Goal: Transaction & Acquisition: Download file/media

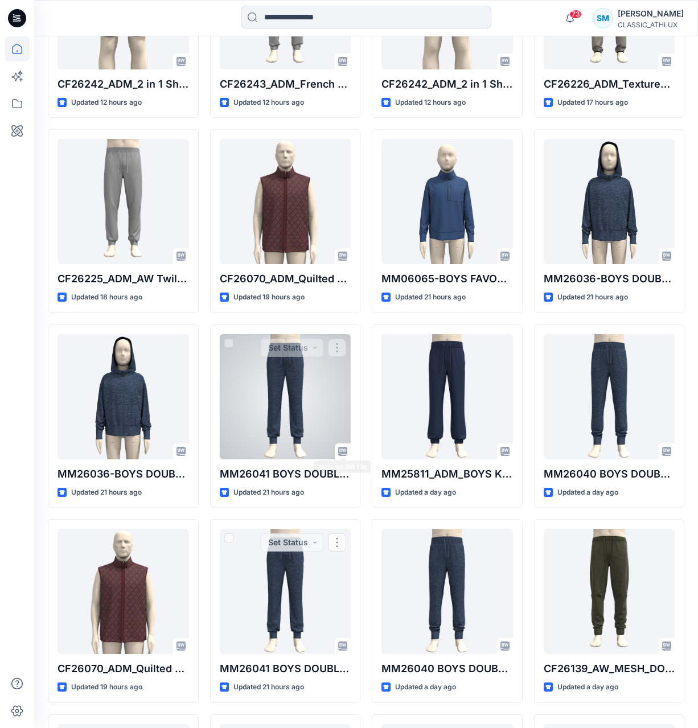
scroll to position [236, 0]
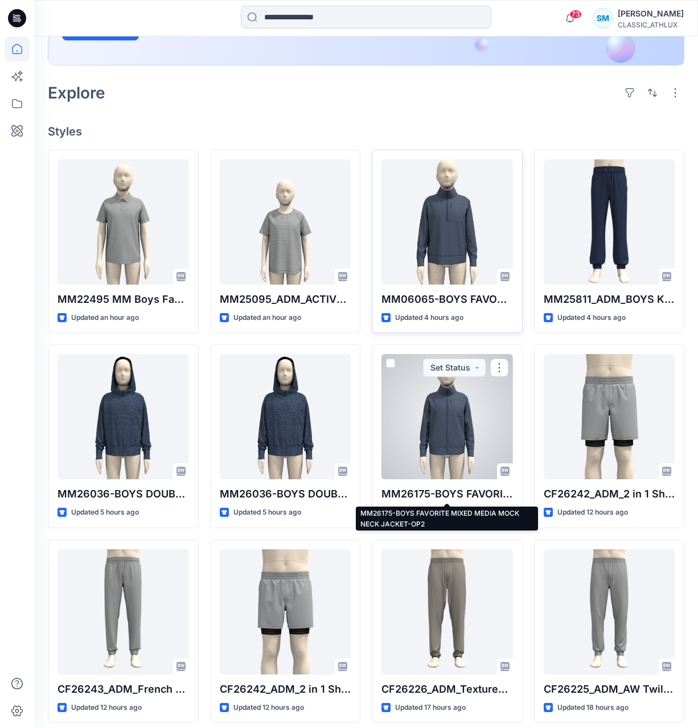
scroll to position [277, 0]
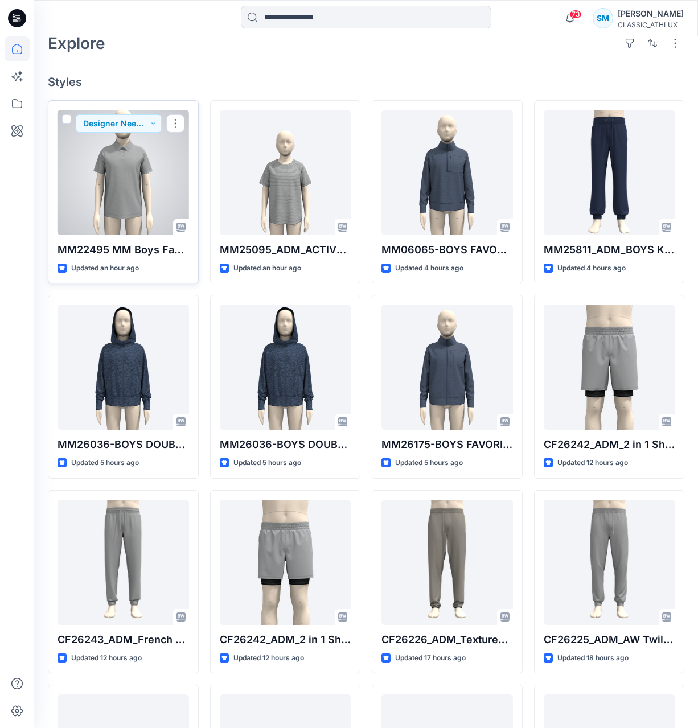
click at [121, 186] on div at bounding box center [124, 172] width 132 height 125
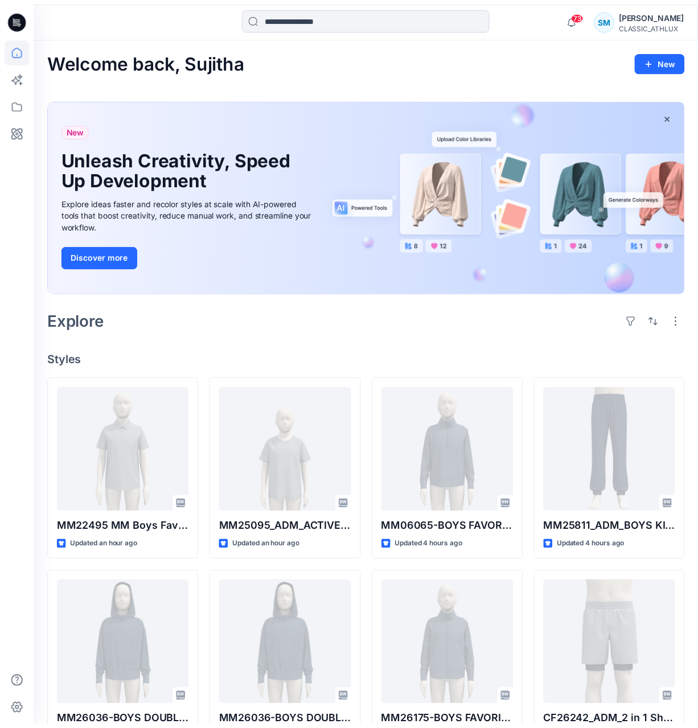
scroll to position [277, 0]
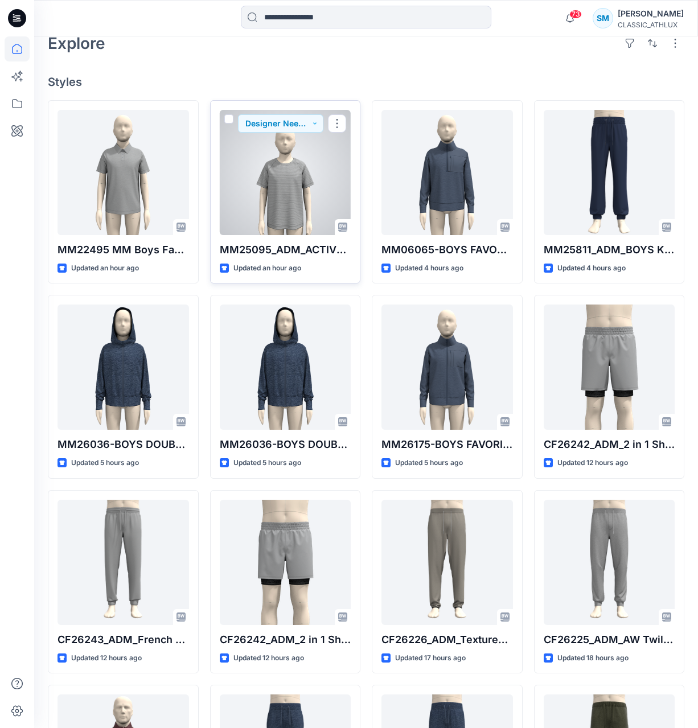
click at [260, 153] on div at bounding box center [286, 172] width 132 height 125
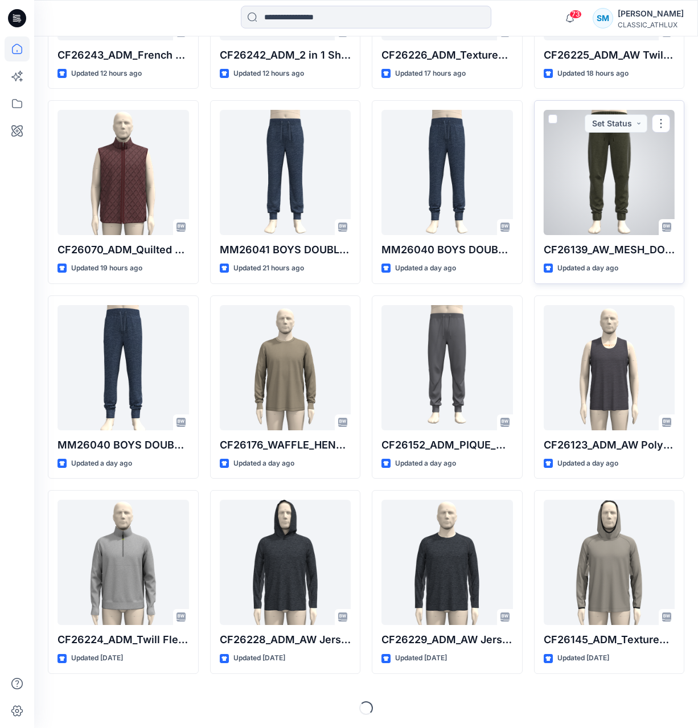
scroll to position [863, 0]
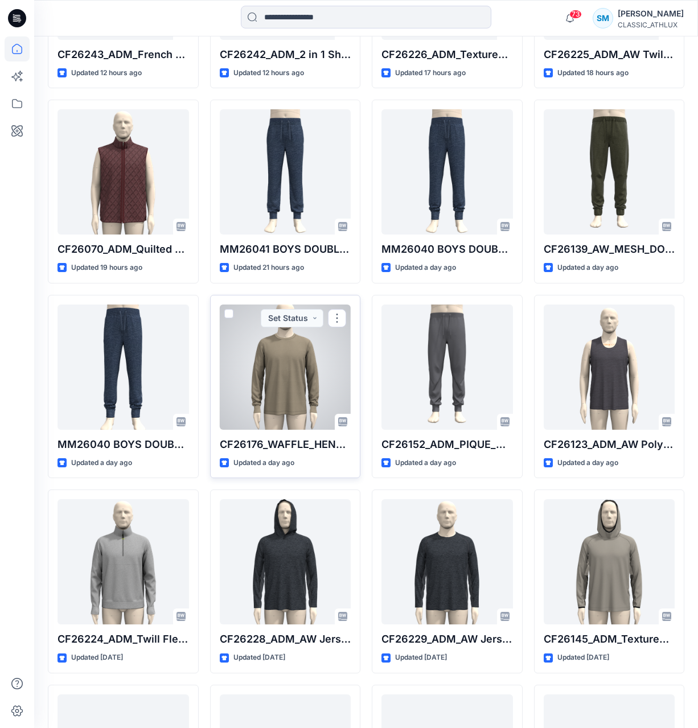
click at [304, 416] on div at bounding box center [286, 367] width 132 height 125
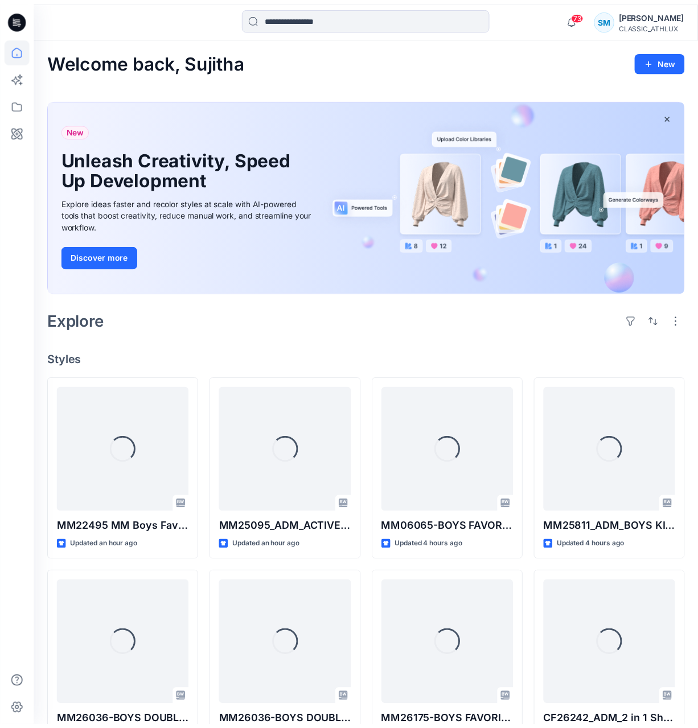
scroll to position [863, 0]
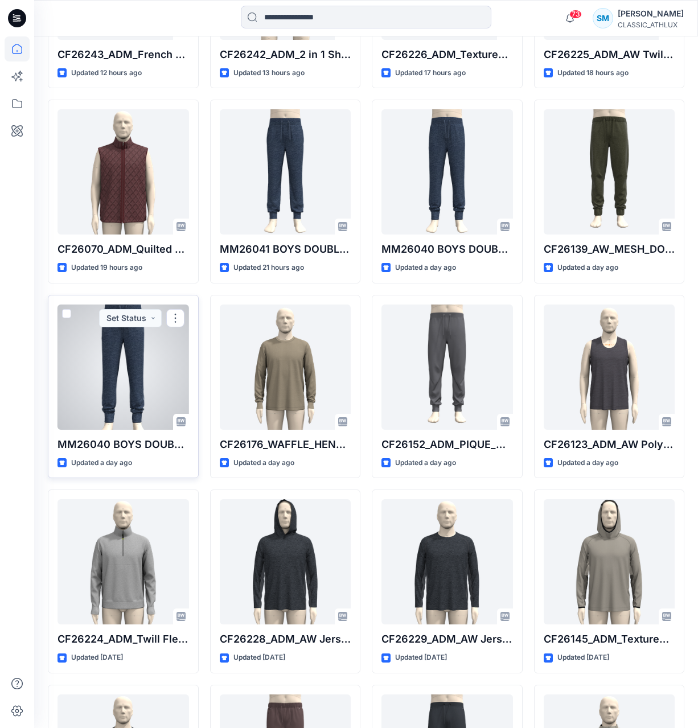
click at [182, 413] on div at bounding box center [124, 367] width 132 height 125
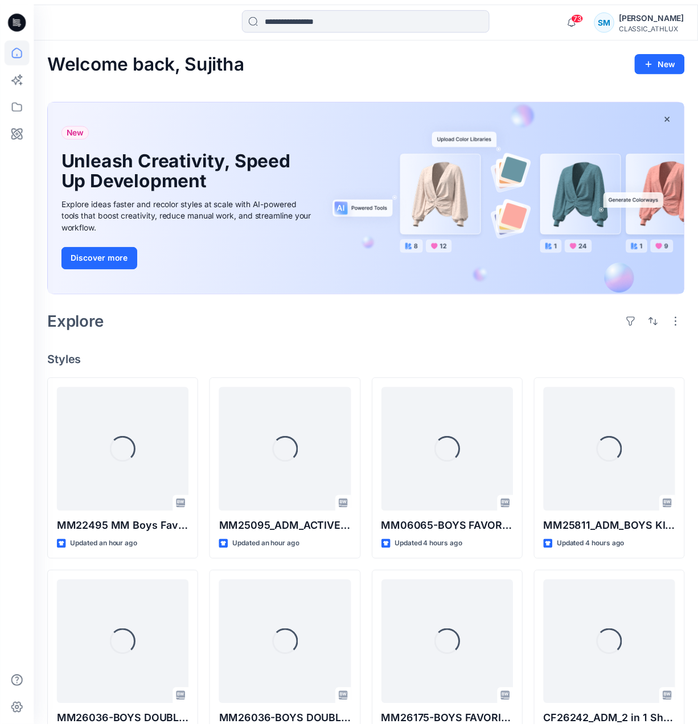
scroll to position [863, 0]
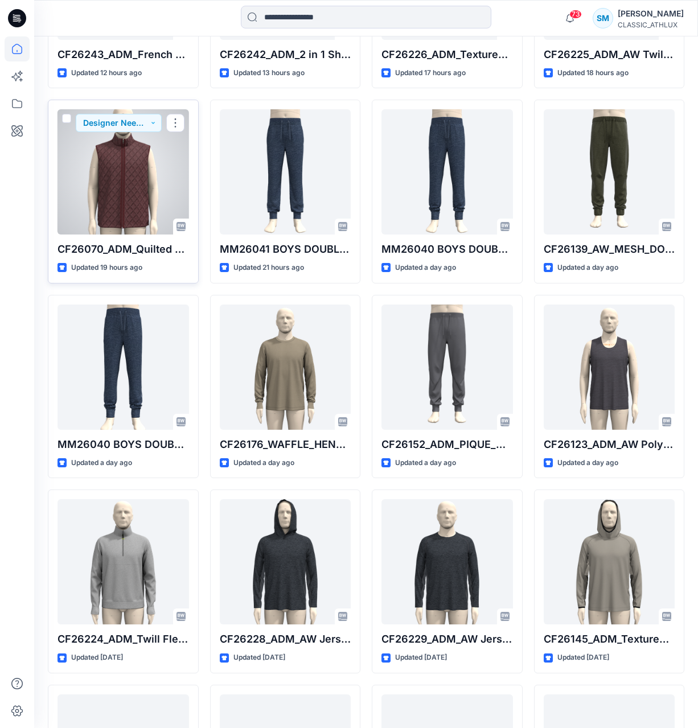
click at [138, 163] on div at bounding box center [124, 171] width 132 height 125
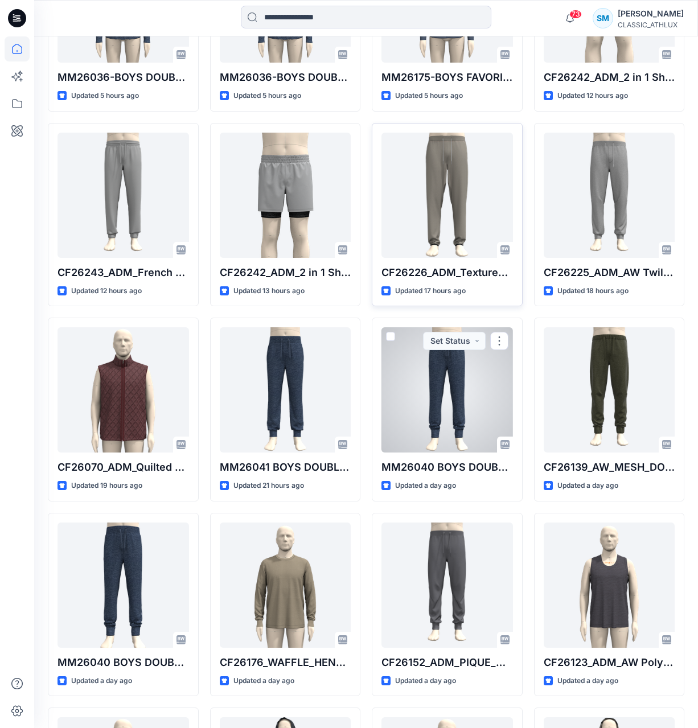
scroll to position [635, 0]
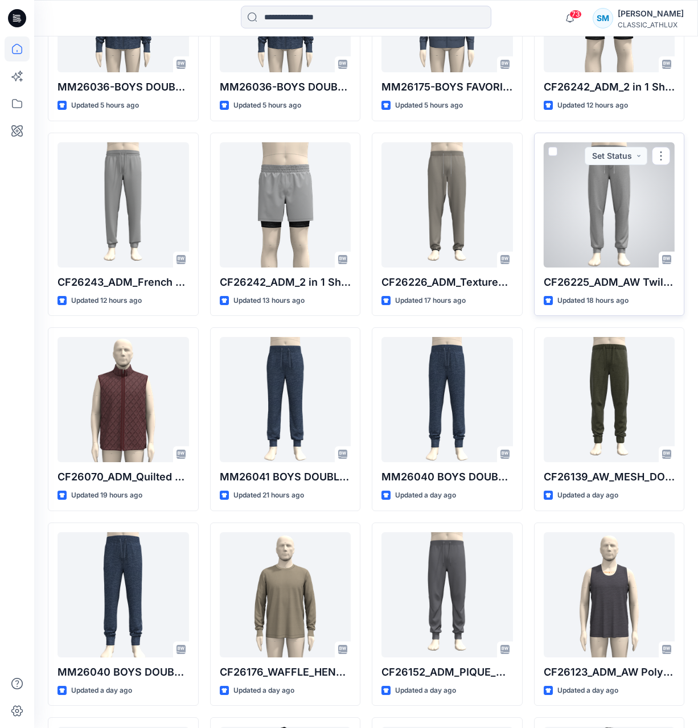
click at [605, 220] on div at bounding box center [610, 204] width 132 height 125
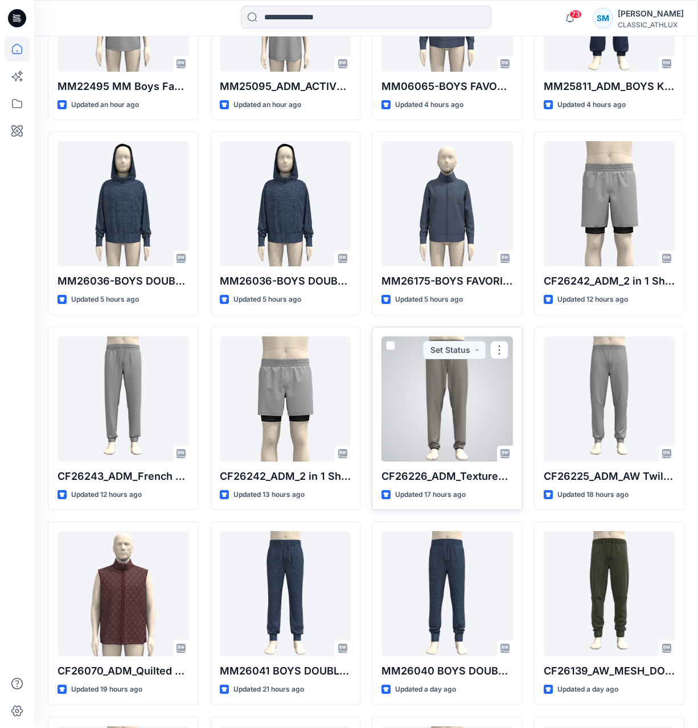
scroll to position [407, 0]
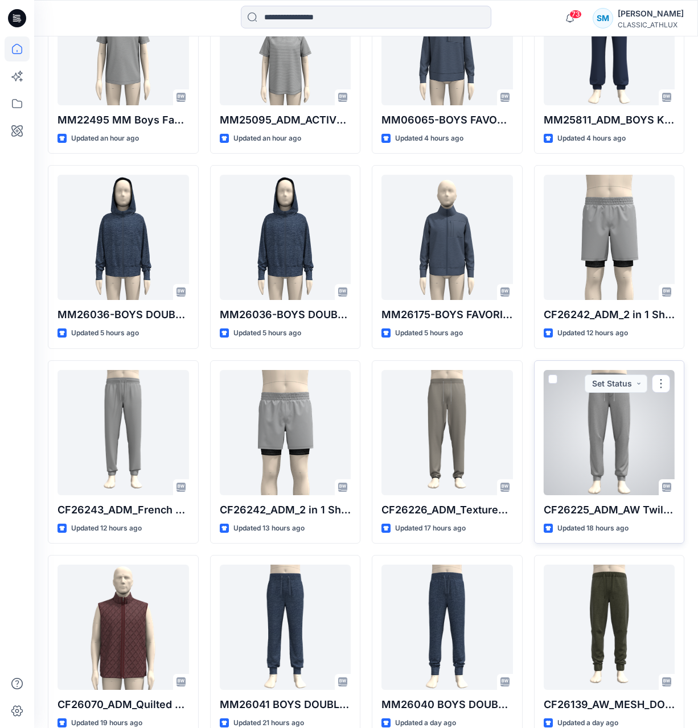
click at [644, 457] on div at bounding box center [610, 432] width 132 height 125
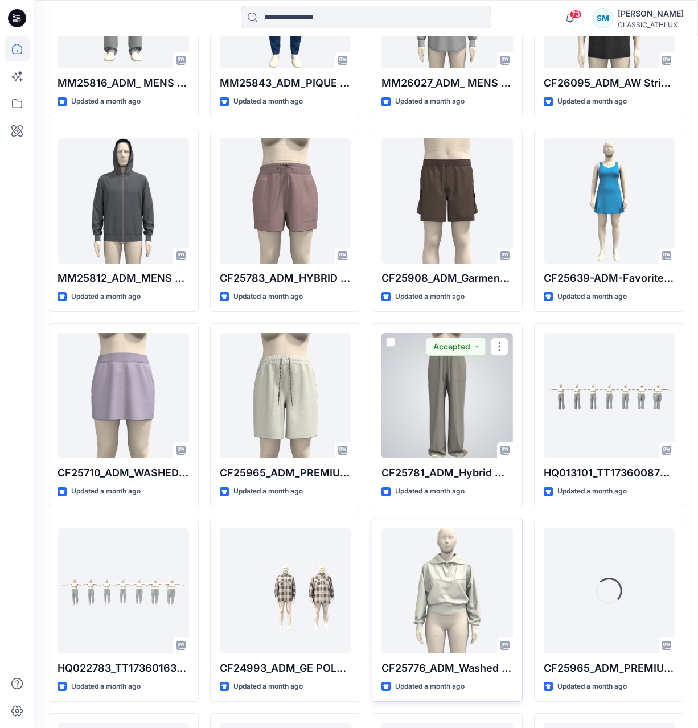
scroll to position [7513, 0]
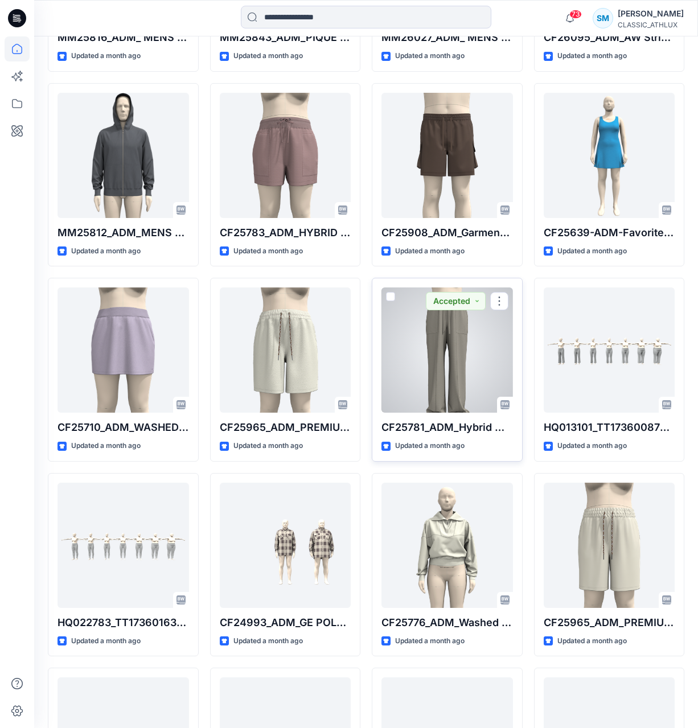
click at [465, 372] on div at bounding box center [448, 350] width 132 height 125
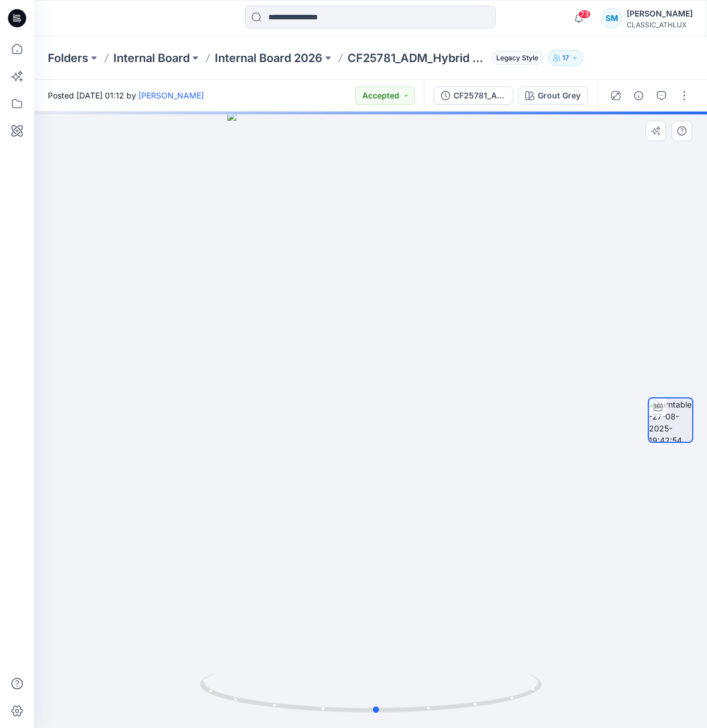
drag, startPoint x: 596, startPoint y: 605, endPoint x: 608, endPoint y: 605, distance: 11.4
click at [608, 605] on div at bounding box center [370, 420] width 673 height 617
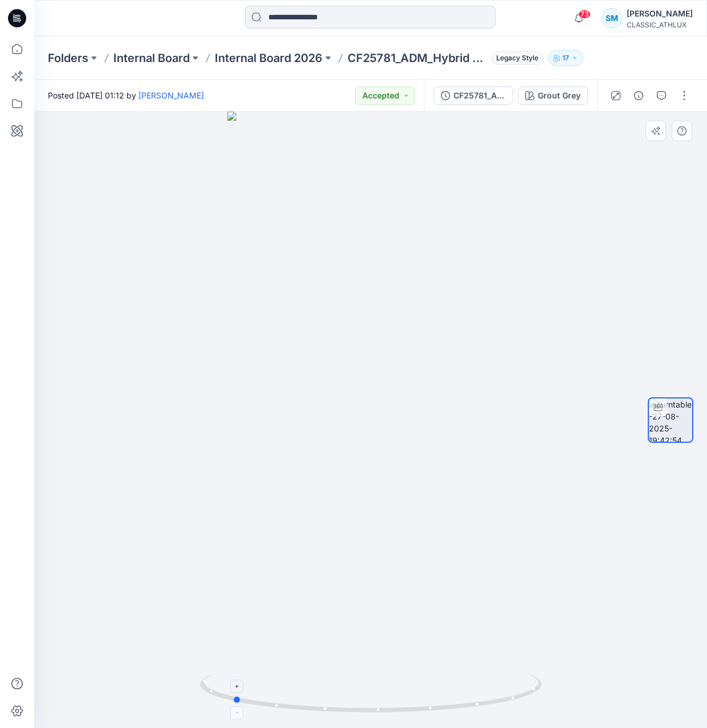
drag, startPoint x: 537, startPoint y: 683, endPoint x: 388, endPoint y: 682, distance: 148.7
click at [388, 682] on icon at bounding box center [372, 694] width 345 height 43
drag, startPoint x: 525, startPoint y: 404, endPoint x: 404, endPoint y: 421, distance: 121.9
click at [509, 411] on div at bounding box center [370, 420] width 673 height 617
drag, startPoint x: 268, startPoint y: 428, endPoint x: 248, endPoint y: 417, distance: 22.9
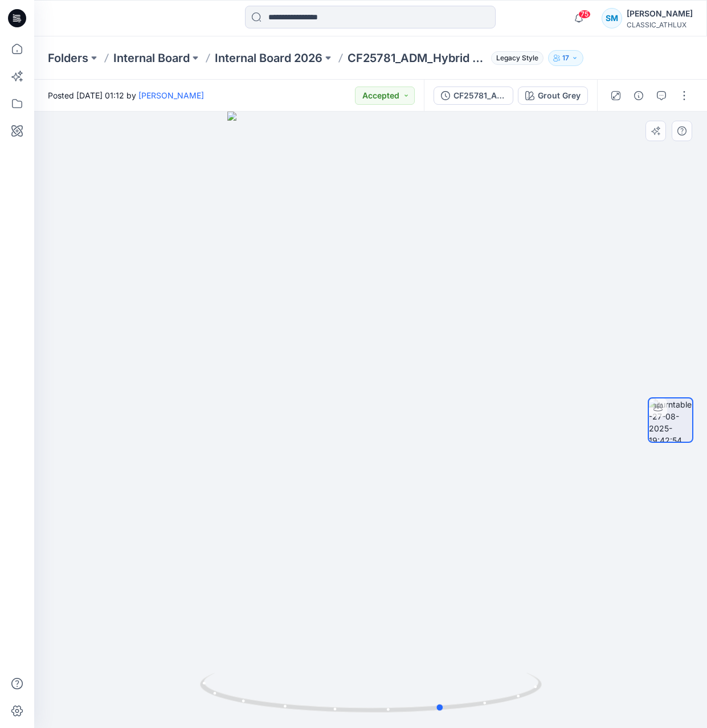
click at [175, 423] on div at bounding box center [370, 420] width 673 height 617
click at [7, 25] on div at bounding box center [17, 18] width 36 height 36
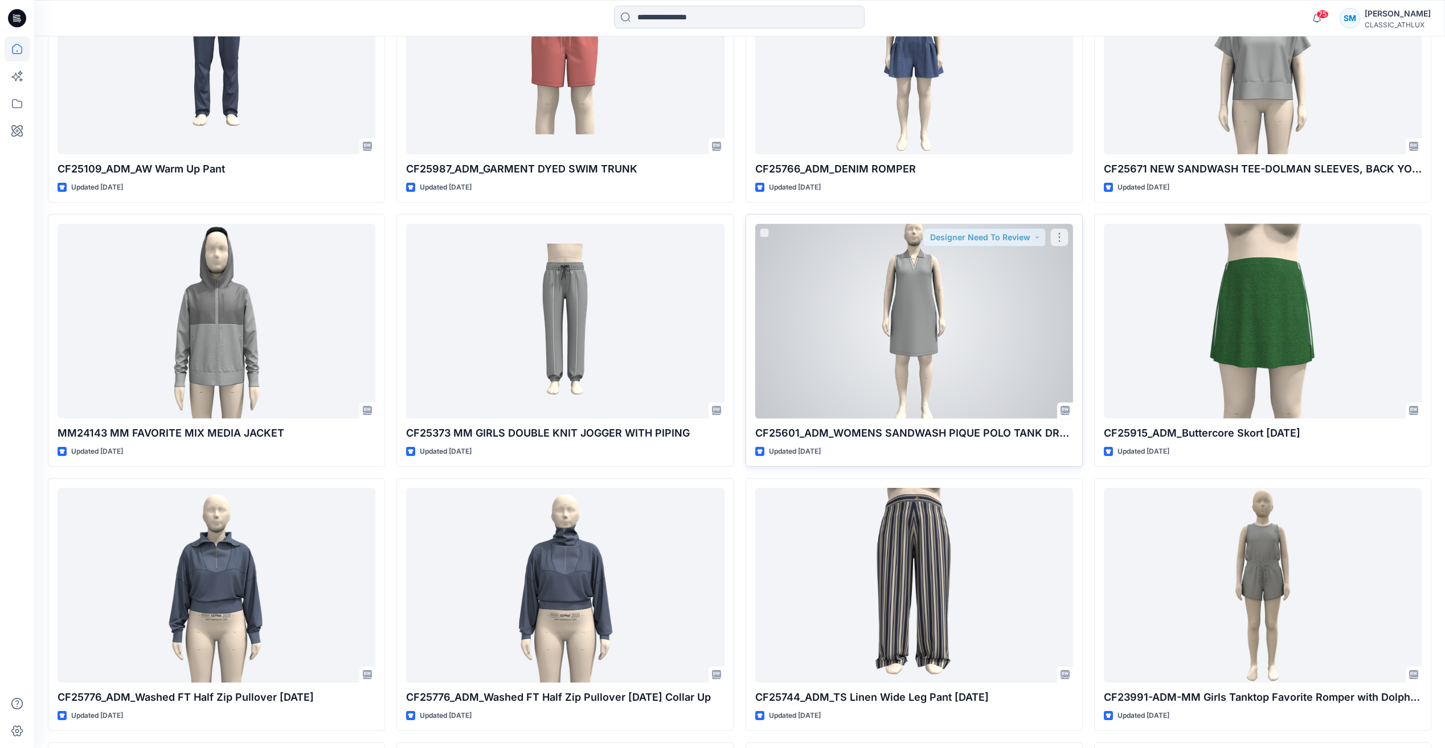
scroll to position [13440, 0]
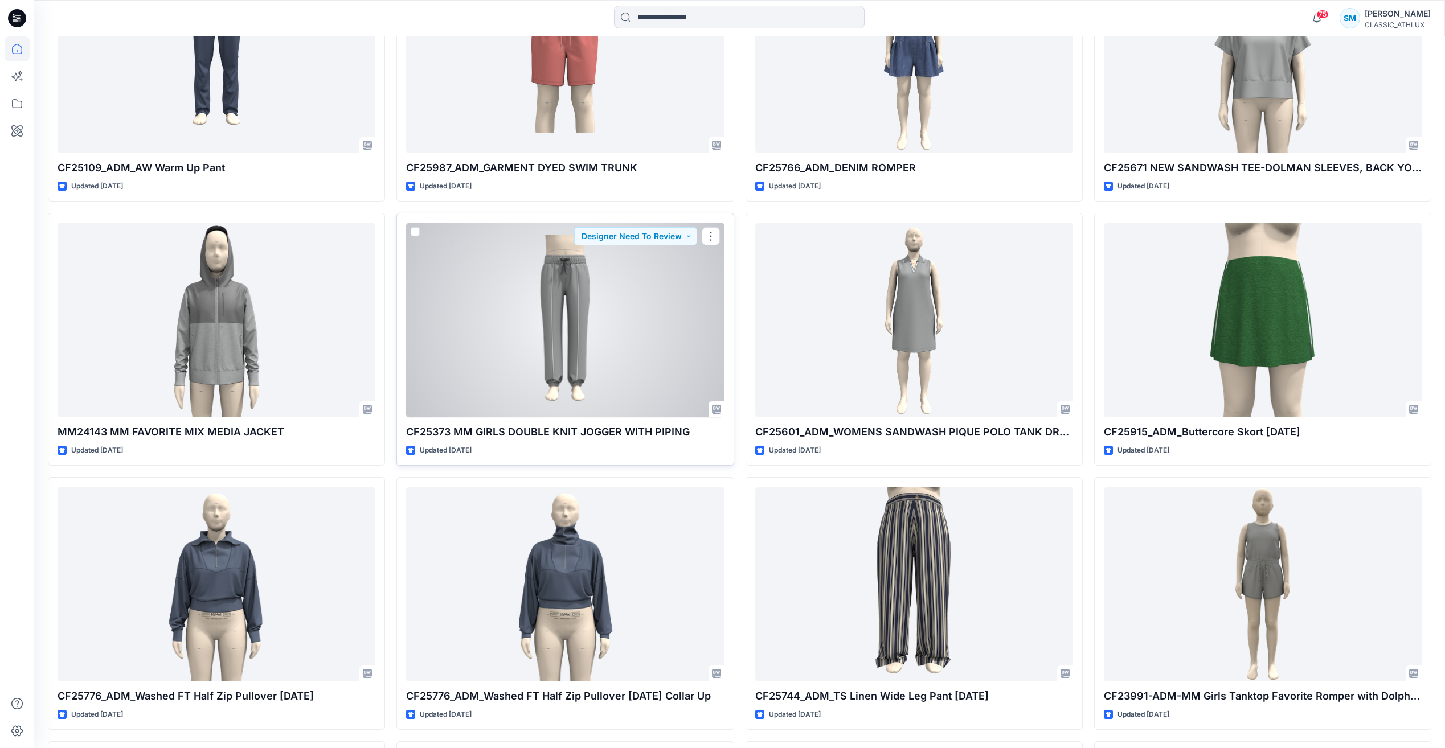
click at [581, 303] on div at bounding box center [565, 320] width 318 height 194
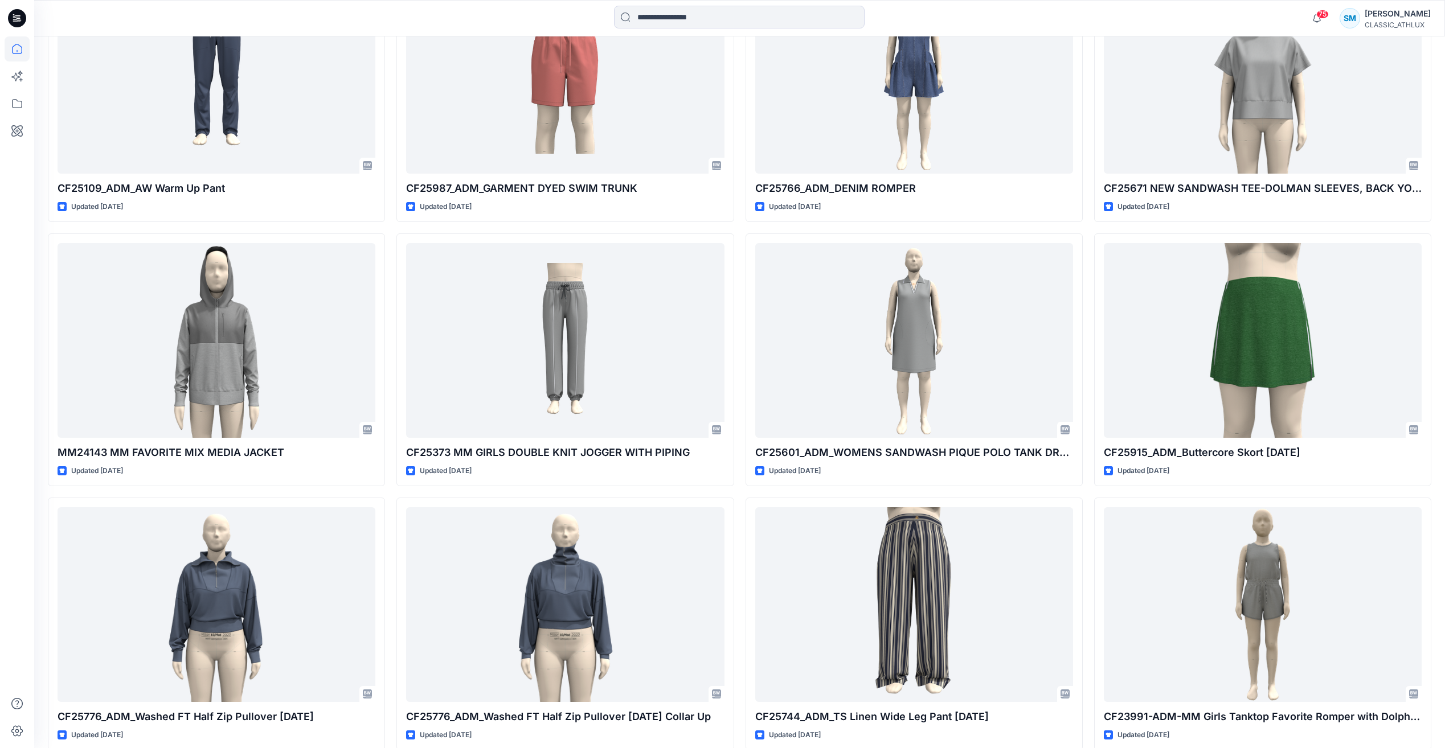
scroll to position [13413, 0]
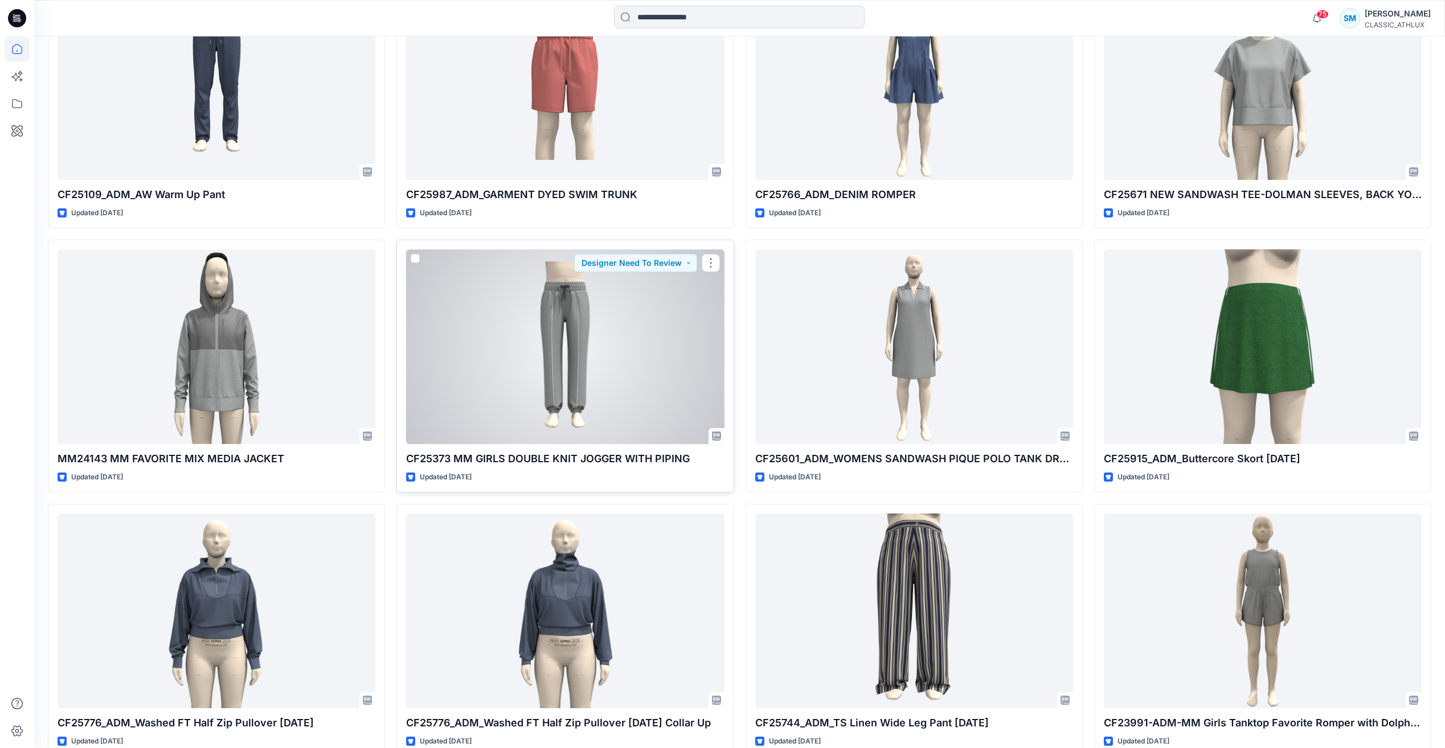
click at [571, 393] on div at bounding box center [565, 346] width 318 height 194
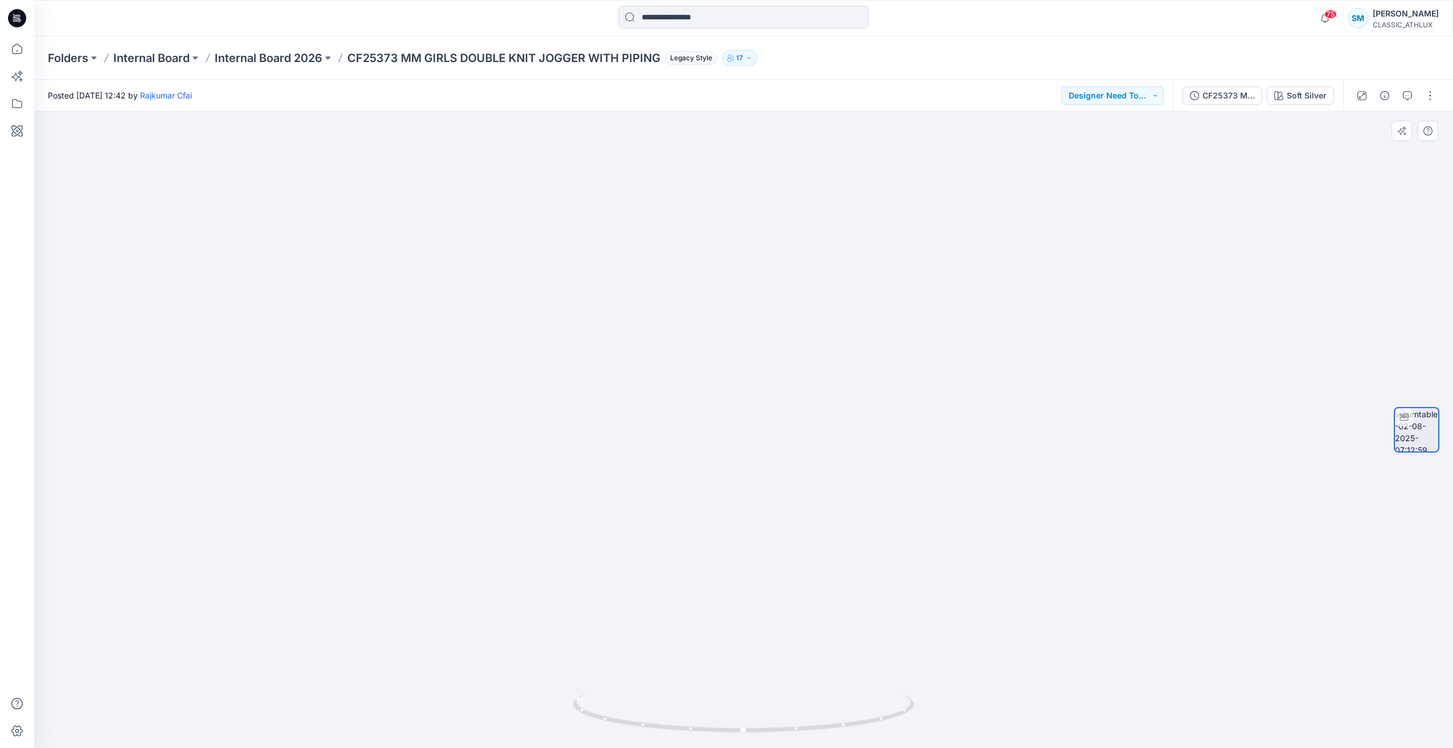
drag, startPoint x: 862, startPoint y: 162, endPoint x: 914, endPoint y: 179, distance: 54.6
click at [706, 172] on img at bounding box center [744, 410] width 582 height 677
drag, startPoint x: 976, startPoint y: 191, endPoint x: 1086, endPoint y: 219, distance: 112.9
click at [706, 219] on div at bounding box center [743, 430] width 1419 height 637
click at [706, 92] on div "CF25373 MM GIRLS DOUBLE KNIT JOGGER WITH PIPING" at bounding box center [1229, 95] width 52 height 13
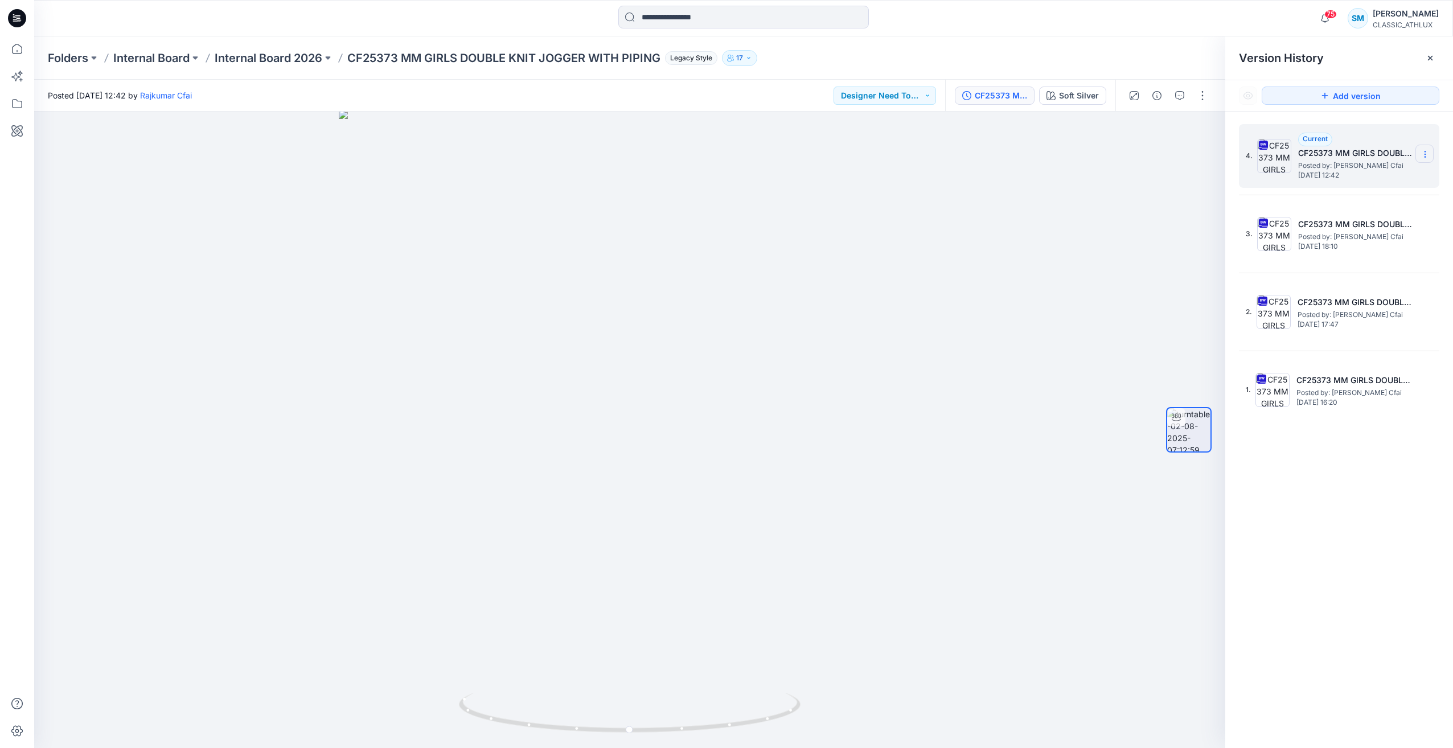
click at [706, 152] on icon at bounding box center [1425, 151] width 1 height 1
click at [706, 177] on span "Download Source BW File" at bounding box center [1368, 177] width 96 height 14
